Goal: Entertainment & Leisure: Consume media (video, audio)

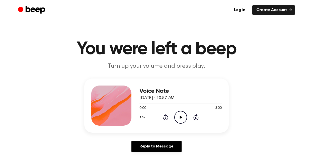
click at [183, 111] on icon "Play Audio" at bounding box center [180, 117] width 13 height 13
click at [137, 115] on div "Voice Note [DATE] · 10:57 AM 0:10 3:00 Your browser does not support the [objec…" at bounding box center [156, 105] width 144 height 54
click at [141, 116] on button "1.5x" at bounding box center [143, 117] width 8 height 9
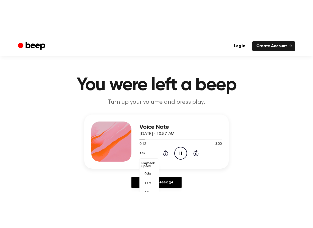
scroll to position [15, 0]
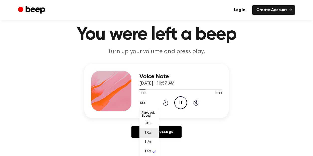
click at [147, 133] on span "1.0x" at bounding box center [147, 132] width 6 height 5
click at [264, 84] on div "Voice Note [DATE] · 10:57 AM 0:14 3:00 Your browser does not support the [objec…" at bounding box center [156, 103] width 301 height 78
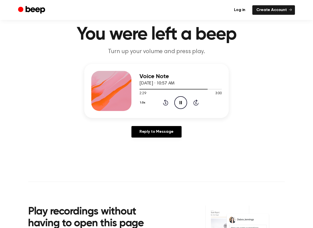
click at [143, 15] on div "Log in Create Account" at bounding box center [156, 10] width 277 height 20
drag, startPoint x: 163, startPoint y: 105, endPoint x: 166, endPoint y: 105, distance: 3.3
click at [163, 105] on icon "Rewind 5 seconds" at bounding box center [166, 102] width 6 height 7
click at [168, 104] on icon at bounding box center [165, 102] width 5 height 6
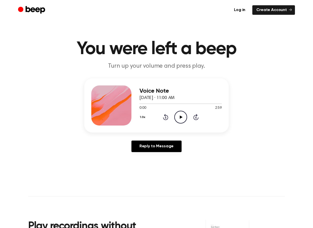
click at [181, 116] on icon at bounding box center [180, 116] width 3 height 3
click at [179, 115] on icon "Play Audio" at bounding box center [180, 117] width 13 height 13
